Goal: Find specific page/section: Locate a particular part of the current website

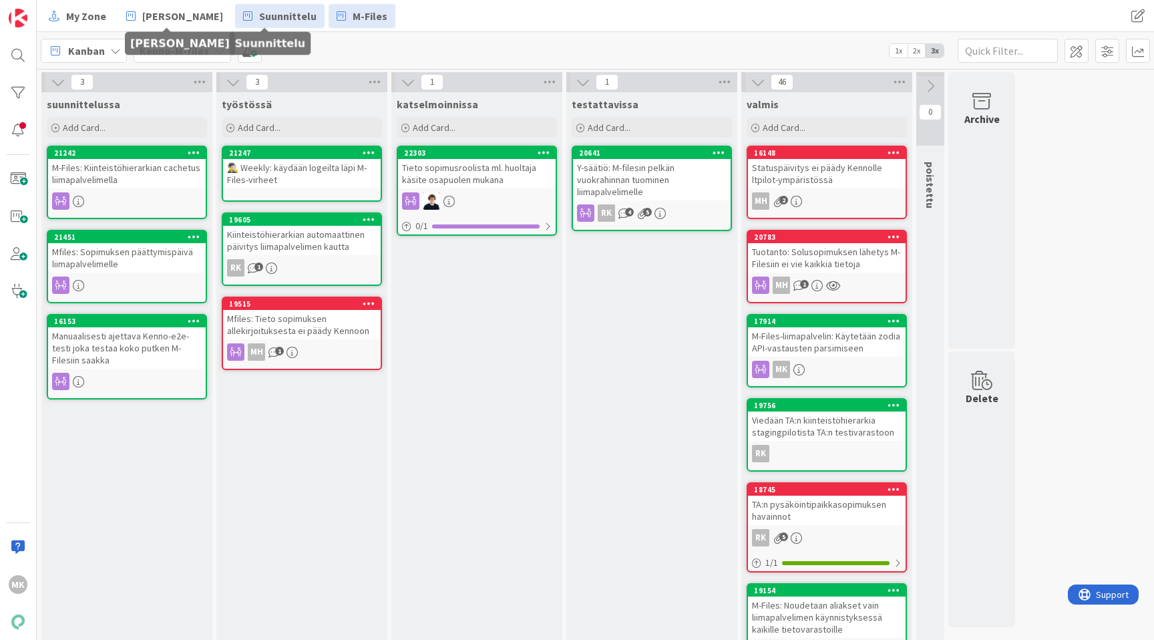
click at [259, 24] on link "Suunnittelu" at bounding box center [279, 16] width 89 height 24
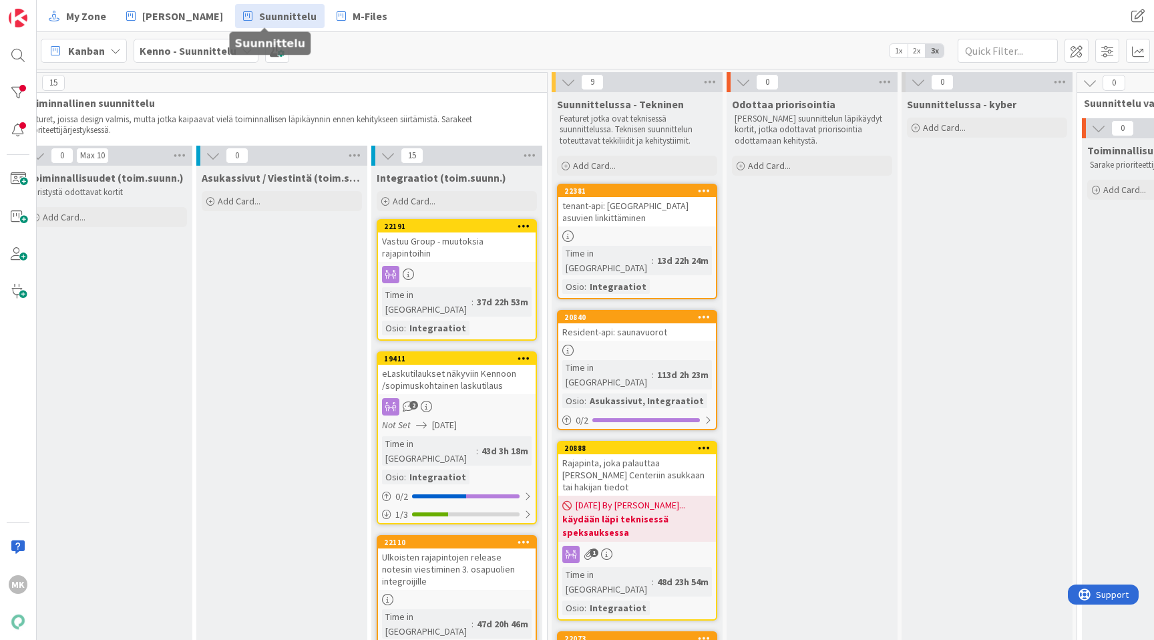
scroll to position [3, 719]
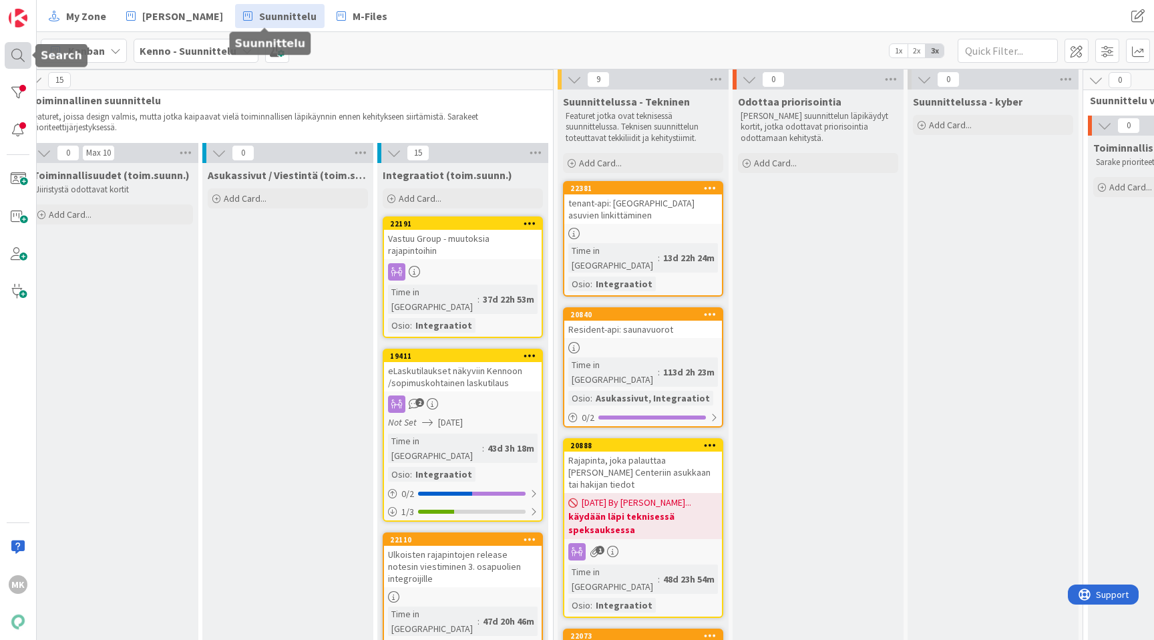
click at [31, 51] on div at bounding box center [18, 55] width 27 height 27
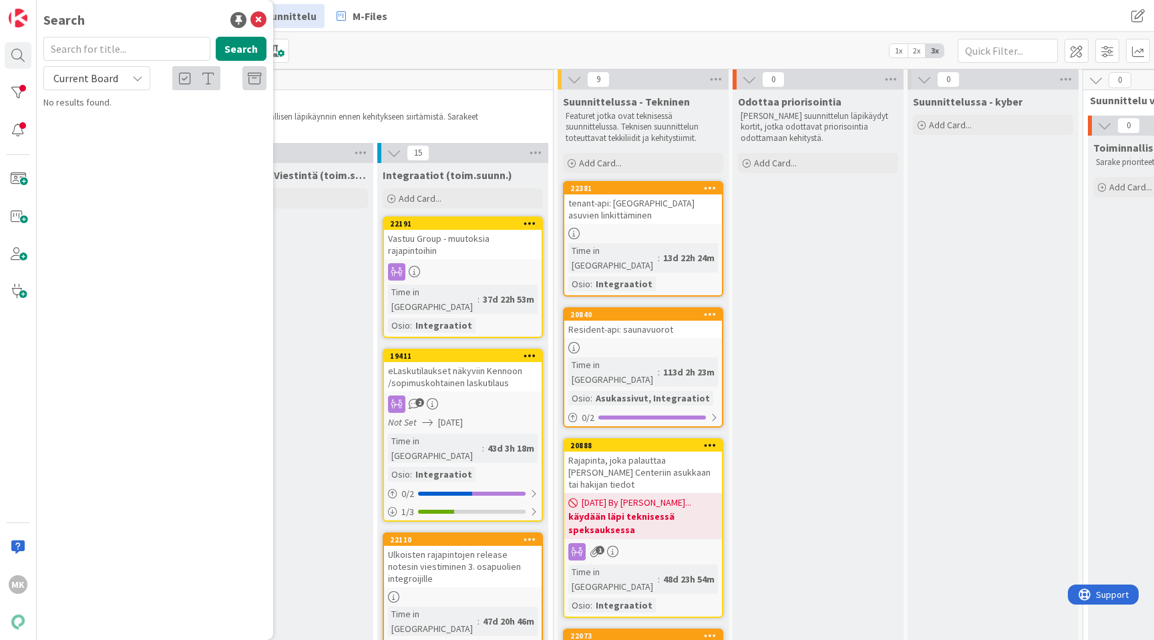
click at [96, 55] on input "text" at bounding box center [126, 49] width 167 height 24
type input "22539"
click at [81, 76] on span "Current Board" at bounding box center [85, 77] width 65 height 13
click at [87, 128] on span "All Boards" at bounding box center [120, 133] width 139 height 20
click at [204, 107] on div "Kenno - Suunnittelu › Integraatiot (toim.suunn.)" at bounding box center [164, 105] width 204 height 12
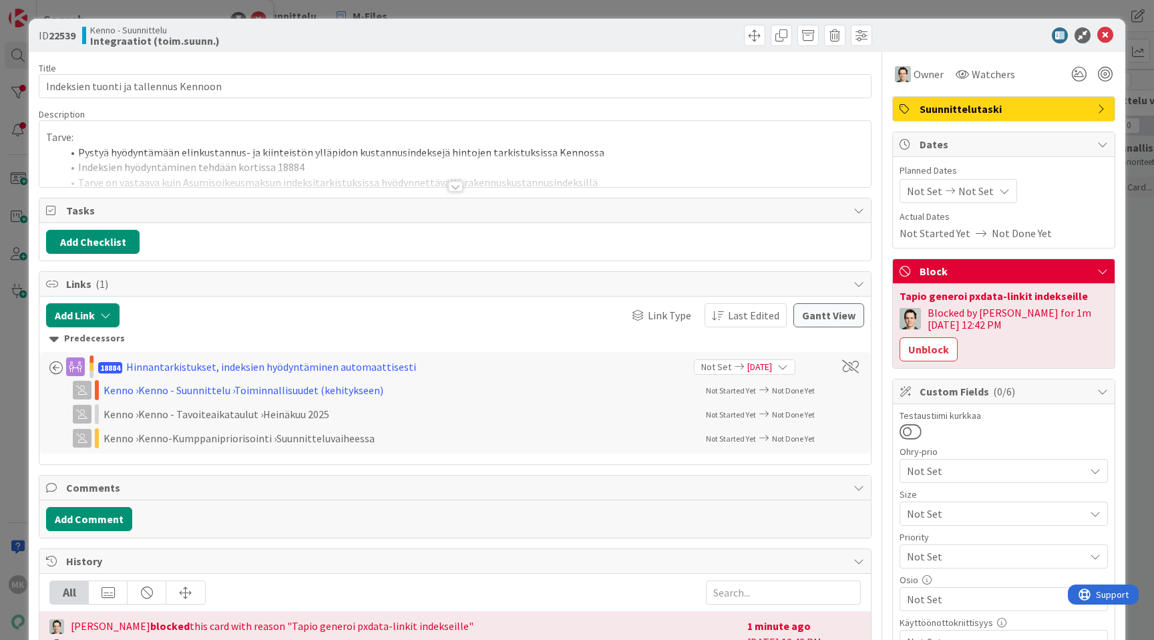
click at [443, 180] on div at bounding box center [454, 170] width 831 height 34
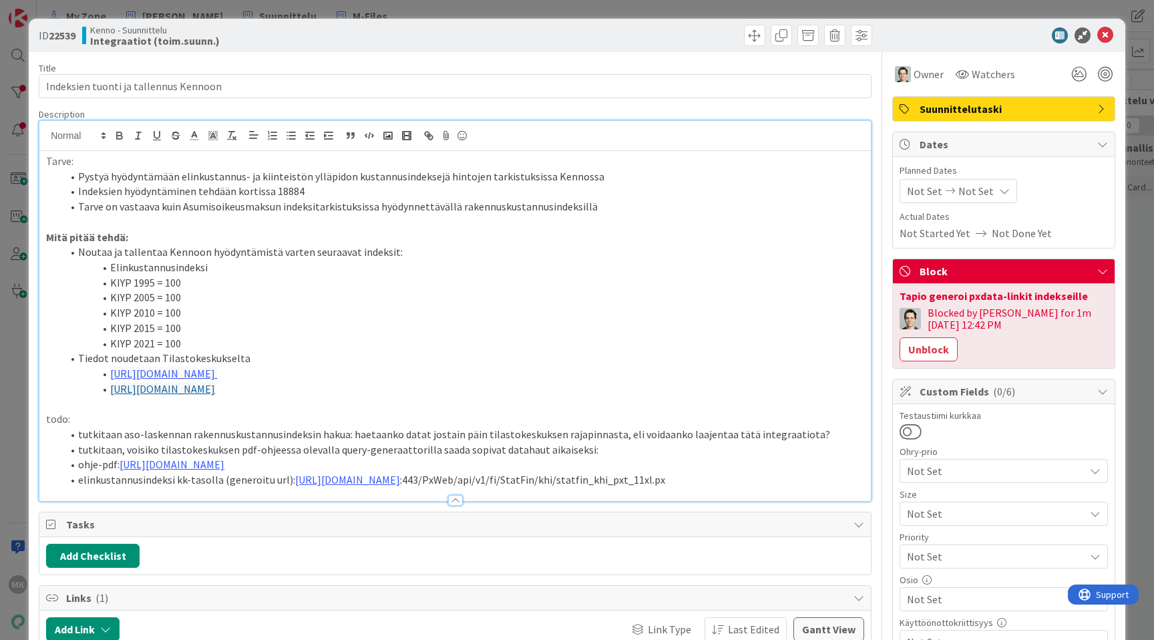
click at [184, 388] on link "[URL][DOMAIN_NAME]" at bounding box center [162, 388] width 105 height 13
click at [174, 412] on link "[URL][DOMAIN_NAME]" at bounding box center [154, 414] width 91 height 17
click at [184, 414] on link "[URL][DOMAIN_NAME]" at bounding box center [154, 414] width 91 height 17
